Goal: Register for event/course

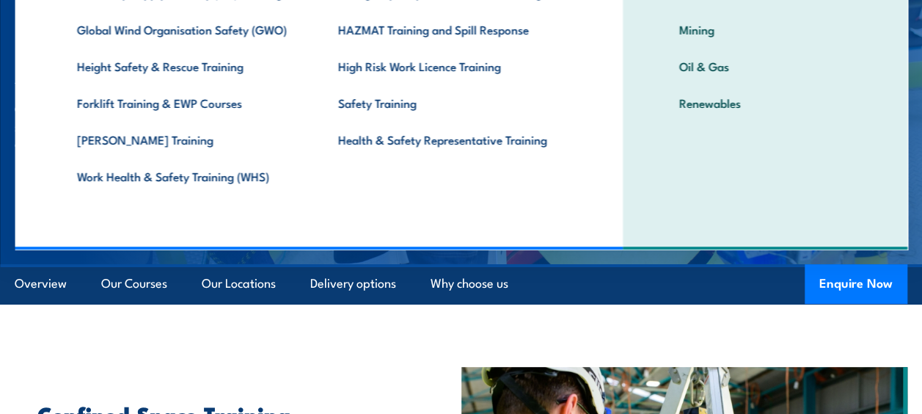
scroll to position [220, 0]
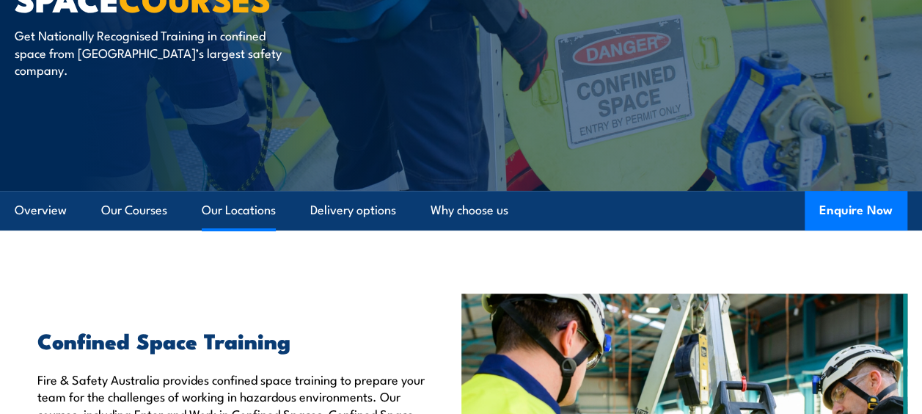
click at [227, 204] on link "Our Locations" at bounding box center [239, 210] width 74 height 39
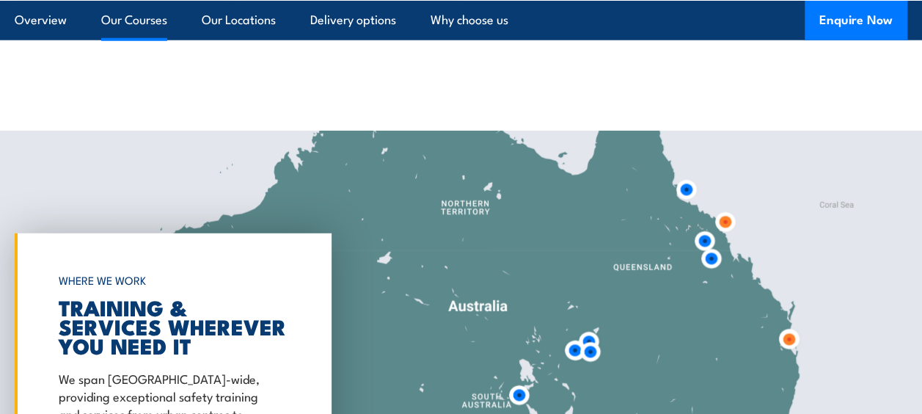
scroll to position [2036, 0]
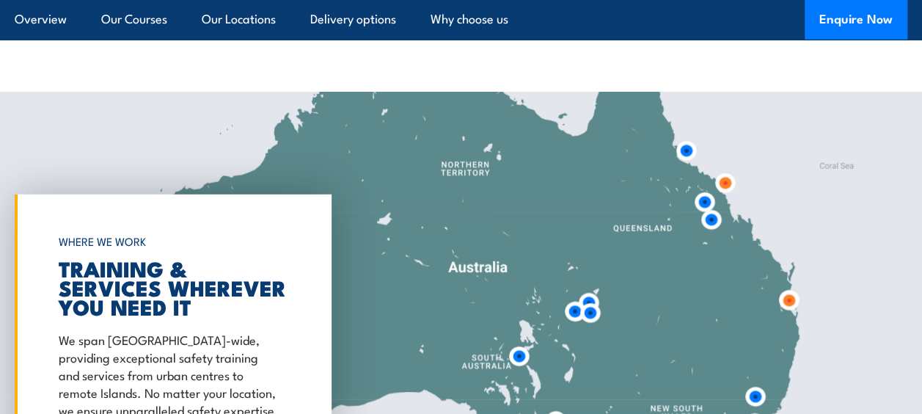
click at [790, 299] on img at bounding box center [789, 300] width 27 height 27
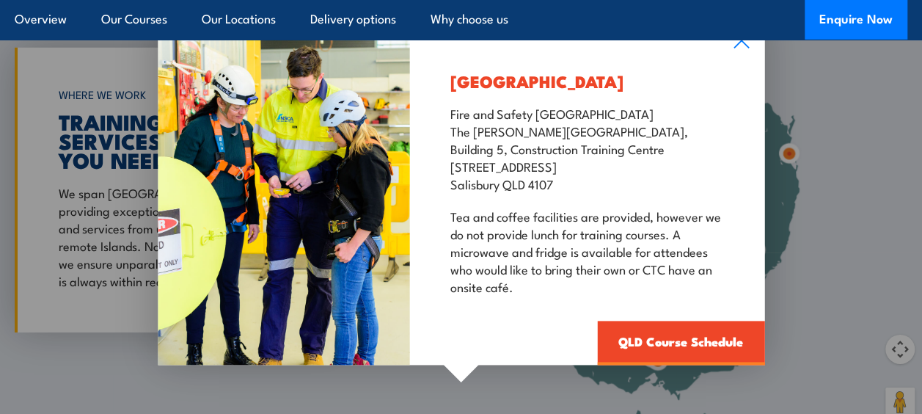
scroll to position [2256, 0]
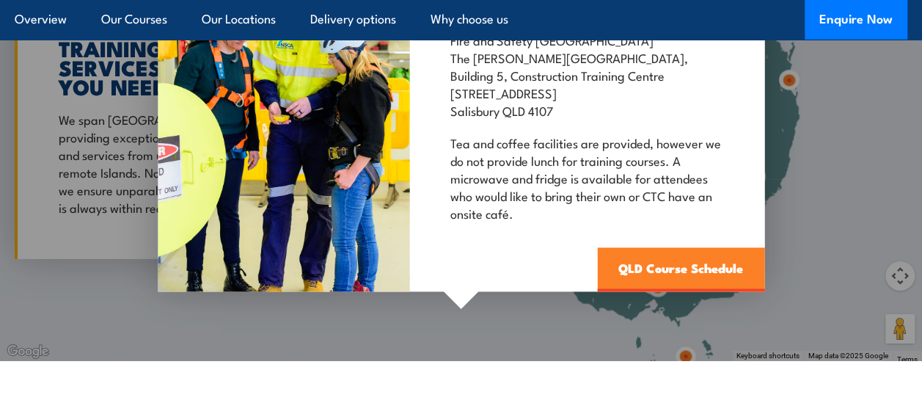
click at [682, 266] on link "QLD Course Schedule" at bounding box center [680, 269] width 167 height 44
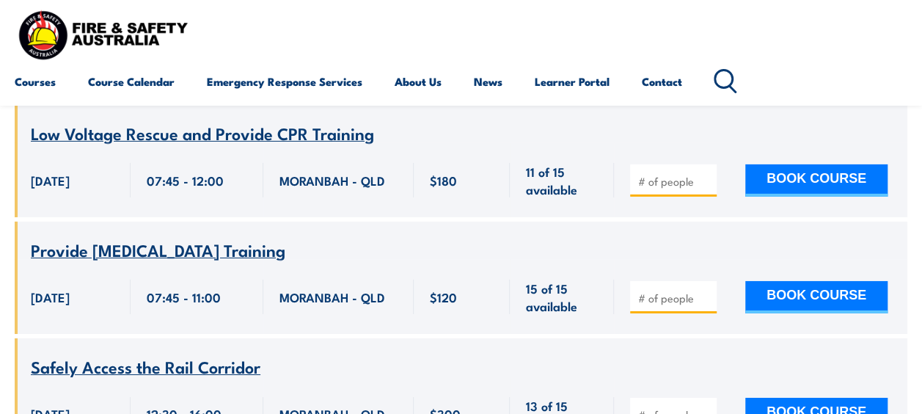
scroll to position [4403, 0]
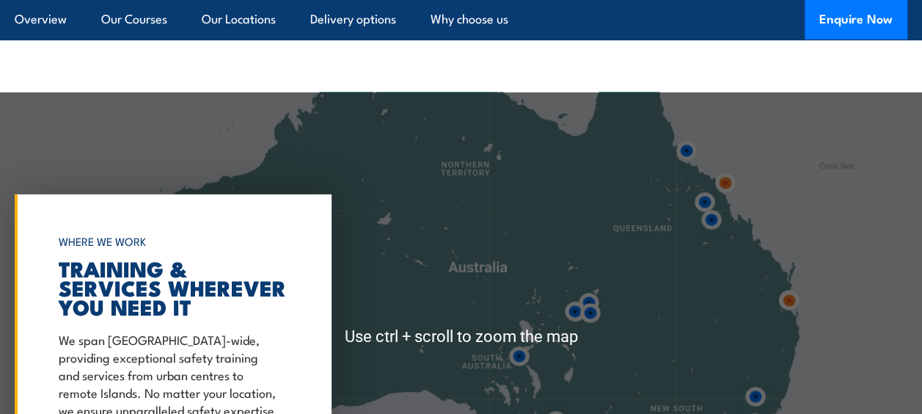
scroll to position [2110, 0]
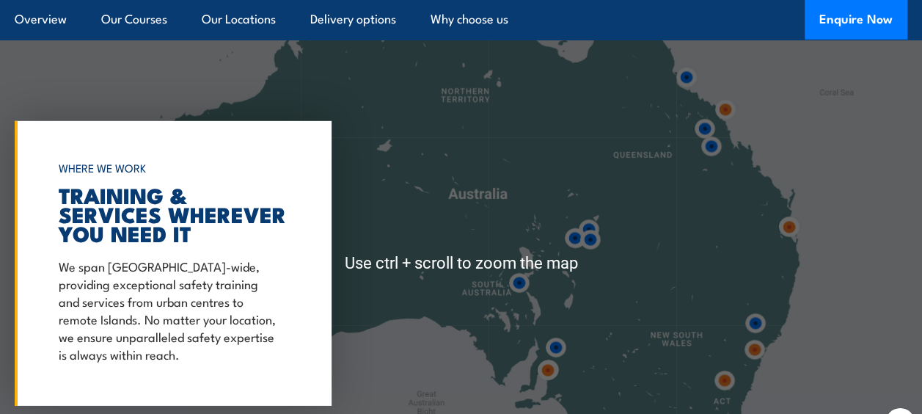
click at [792, 214] on img at bounding box center [789, 227] width 27 height 27
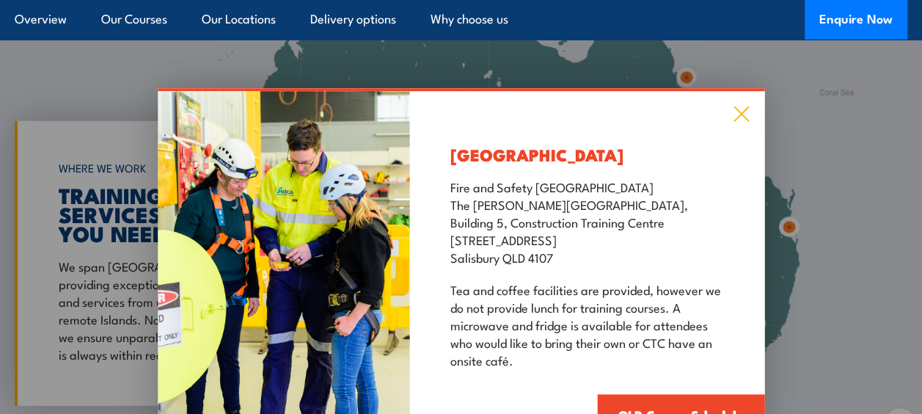
click at [744, 106] on icon at bounding box center [741, 113] width 15 height 15
